Goal: Information Seeking & Learning: Learn about a topic

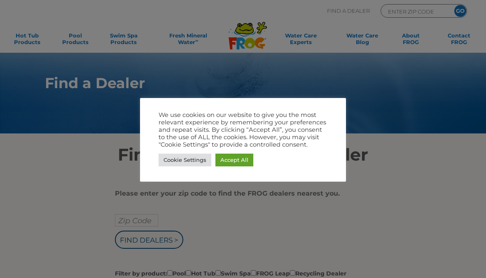
click at [236, 158] on link "Accept All" at bounding box center [234, 159] width 38 height 13
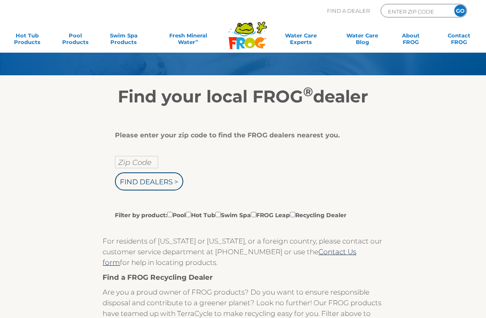
scroll to position [58, 0]
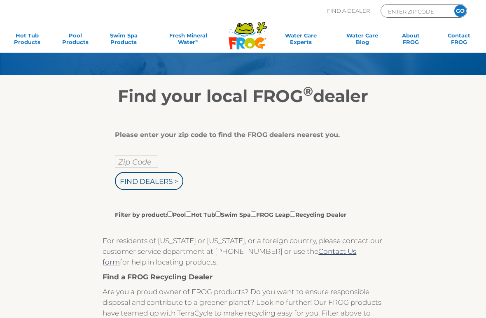
click at [133, 158] on input "Zip Code" at bounding box center [136, 162] width 43 height 12
type input "Zip Code"
click at [128, 163] on input "text" at bounding box center [136, 162] width 43 height 12
type input "Zip Code"
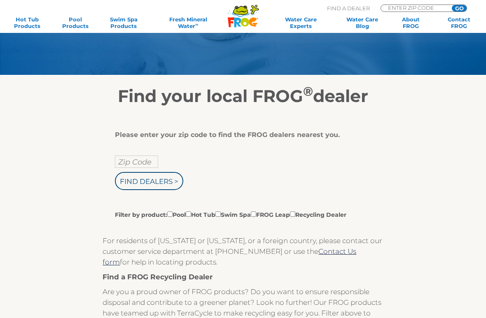
scroll to position [149, 0]
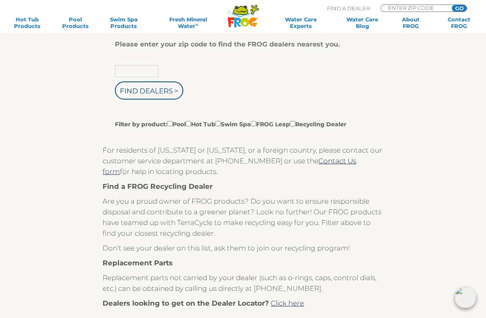
click at [128, 72] on input "text" at bounding box center [136, 71] width 43 height 12
type input "77371"
click at [149, 92] on input "Find Dealers >" at bounding box center [149, 91] width 68 height 18
click at [191, 123] on input "Filter by product: Pool Hot Tub Swim Spa FROG Leap Recycling Dealer" at bounding box center [188, 123] width 5 height 5
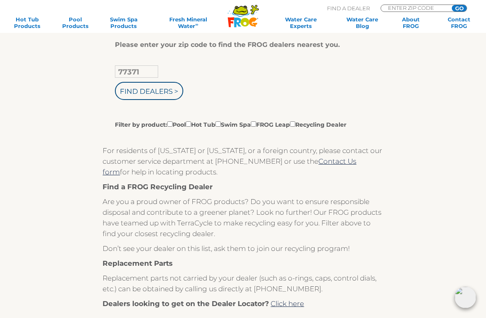
checkbox input "true"
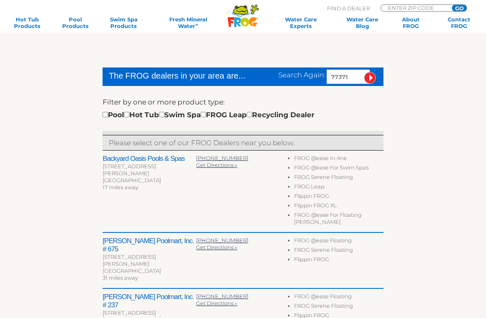
scroll to position [190, 0]
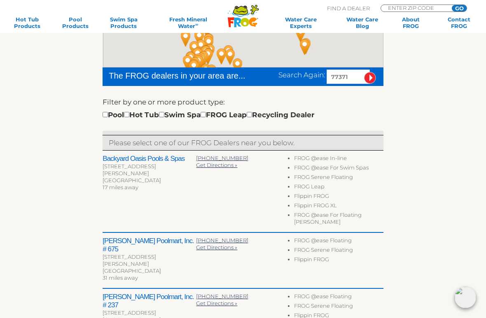
click at [129, 113] on input "checkbox" at bounding box center [126, 114] width 5 height 5
checkbox input "true"
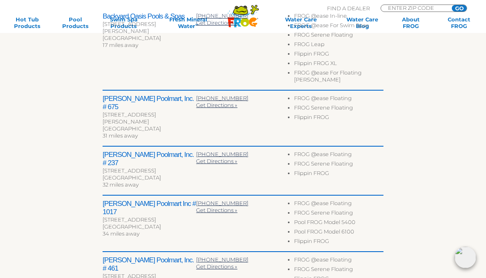
scroll to position [331, 0]
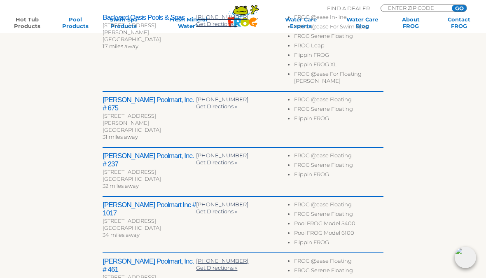
click at [30, 19] on link "Hot Tub Products" at bounding box center [26, 22] width 37 height 13
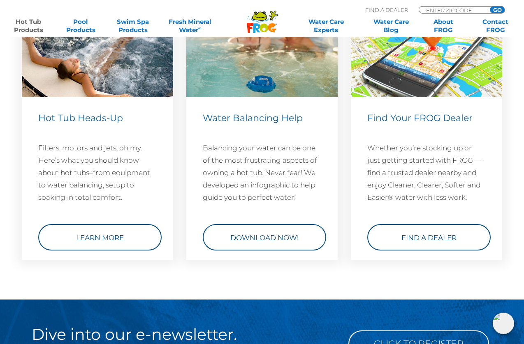
scroll to position [2439, 0]
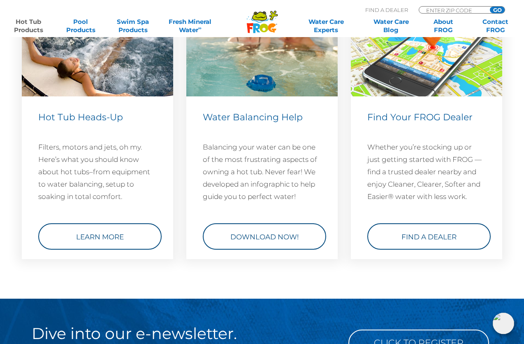
click at [114, 249] on link "Learn More" at bounding box center [99, 236] width 123 height 26
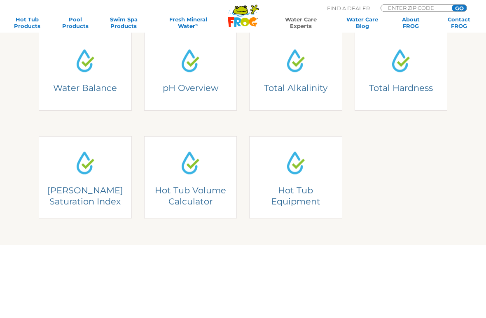
scroll to position [205, 0]
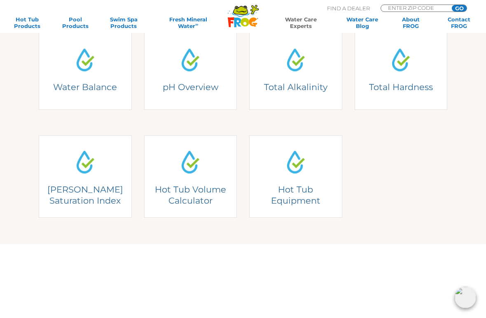
click at [202, 196] on link "Hot Tub Volume Calculator Hot Tub Volume Calculator Fill out the form to calcul…" at bounding box center [190, 176] width 93 height 82
click at [304, 199] on h4 "Hot Tub Equipment" at bounding box center [295, 195] width 83 height 23
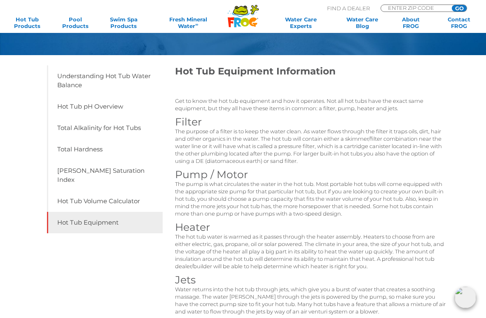
scroll to position [76, 0]
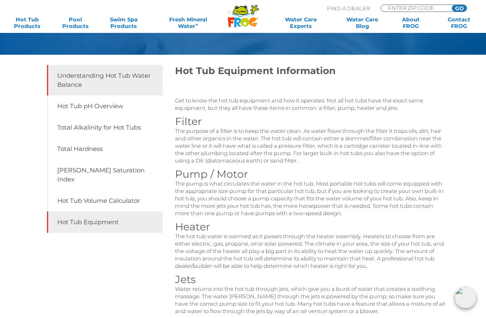
click at [135, 79] on link "Understanding Hot Tub Water Balance" at bounding box center [105, 80] width 116 height 30
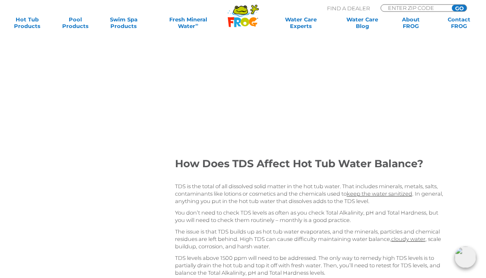
scroll to position [872, 0]
